Goal: Check status

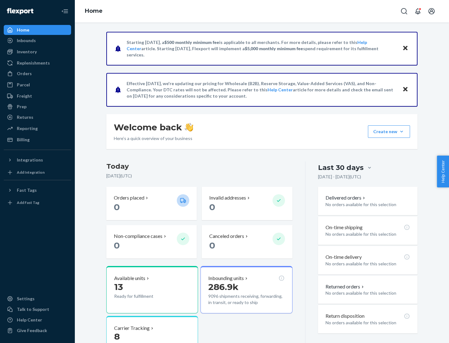
click at [401, 131] on button "Create new Create new inbound Create new order Create new product" at bounding box center [389, 131] width 42 height 12
click at [26, 40] on div "Inbounds" at bounding box center [26, 40] width 19 height 6
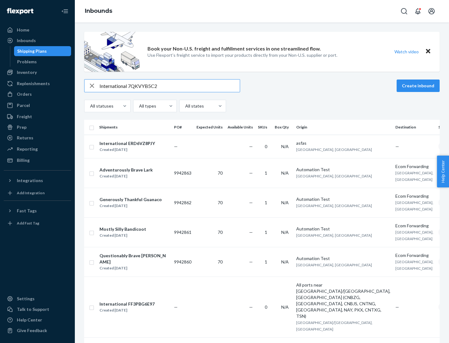
type input "International 7QKVYB5C29"
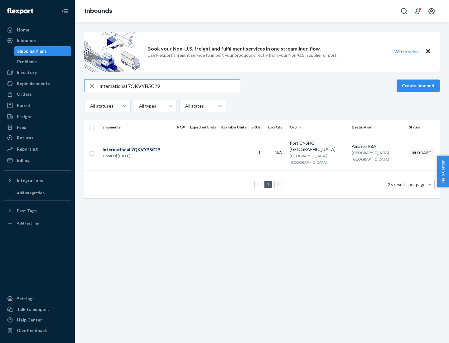
click at [142, 153] on div "Created [DATE]" at bounding box center [130, 156] width 57 height 6
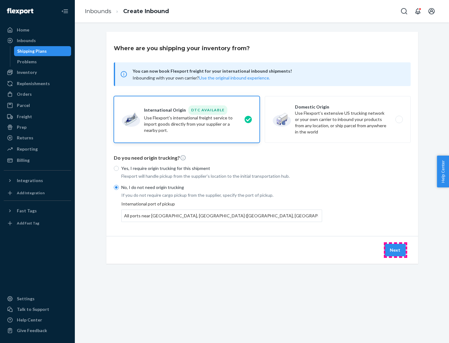
click at [395, 249] on button "Next" at bounding box center [394, 250] width 21 height 12
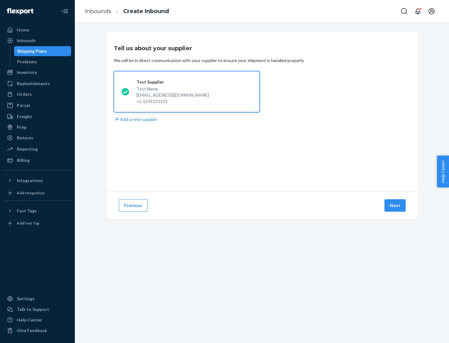
click at [395, 205] on button "Next" at bounding box center [394, 205] width 21 height 12
